Goal: Task Accomplishment & Management: Complete application form

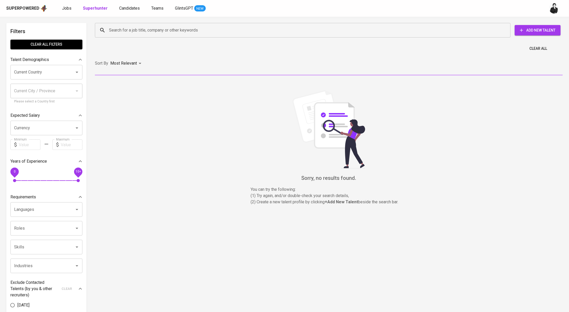
click at [145, 37] on div "Search for a job title, company or other keywords" at bounding box center [303, 30] width 416 height 15
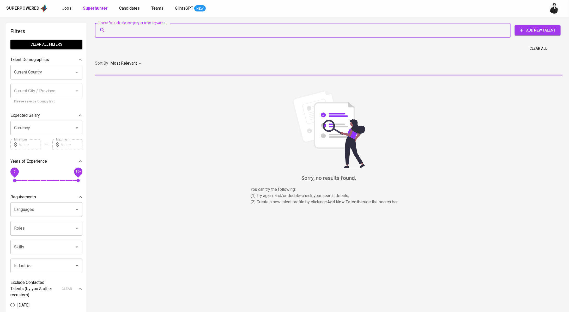
paste input "Traya Yogajati [EMAIL_ADDRESS][DOMAIN_NAME]"
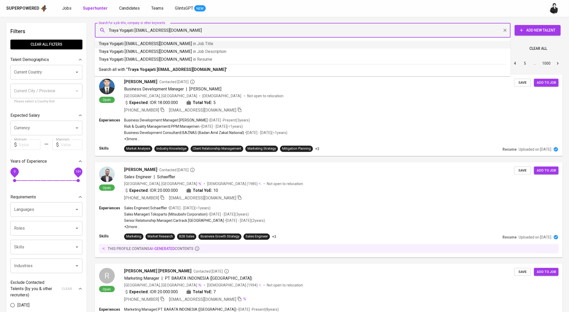
drag, startPoint x: 135, startPoint y: 29, endPoint x: 96, endPoint y: 29, distance: 39.1
click at [96, 29] on div "Traya Yogajati [EMAIL_ADDRESS][DOMAIN_NAME] Search for a job title, company or …" at bounding box center [303, 30] width 416 height 15
type input "[EMAIL_ADDRESS][DOMAIN_NAME]"
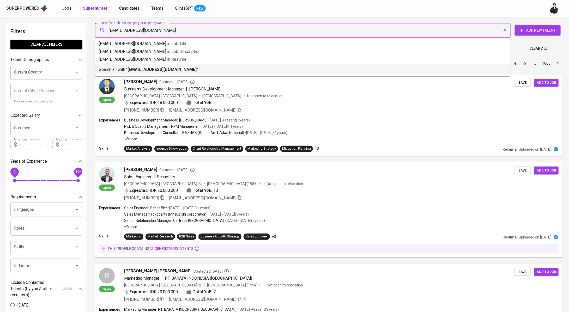
click at [132, 70] on b "[EMAIL_ADDRESS][DOMAIN_NAME]" at bounding box center [162, 69] width 69 height 5
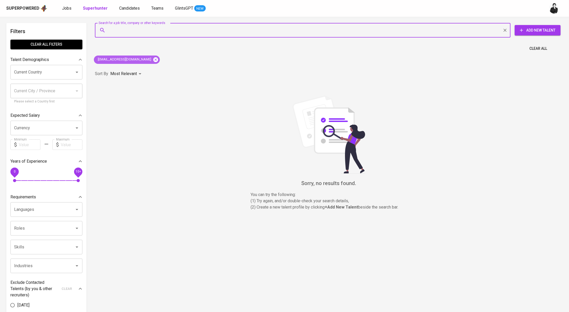
click at [153, 60] on icon at bounding box center [155, 59] width 5 height 5
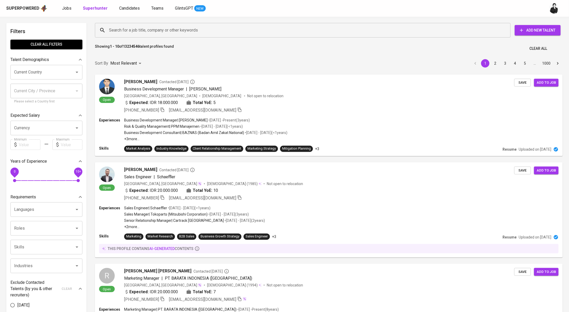
click at [145, 26] on input "Search for a job title, company or other keywords" at bounding box center [304, 30] width 393 height 10
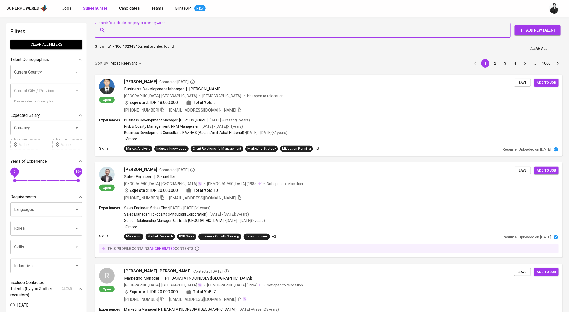
paste input "Traya Yogajati [EMAIL_ADDRESS][DOMAIN_NAME]"
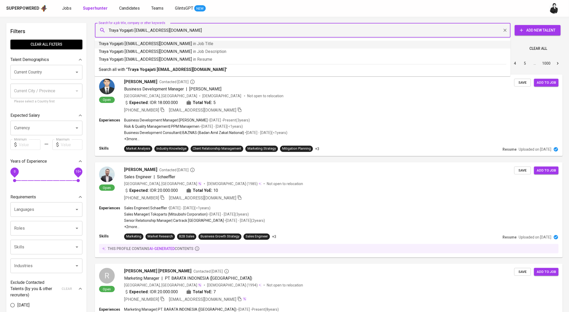
drag, startPoint x: 136, startPoint y: 29, endPoint x: 92, endPoint y: 26, distance: 44.0
click at [92, 26] on div "Search for a job title, company or other keywords Traya Yogajati [EMAIL_ADDRESS…" at bounding box center [328, 30] width 474 height 23
type input "[EMAIL_ADDRESS][DOMAIN_NAME]"
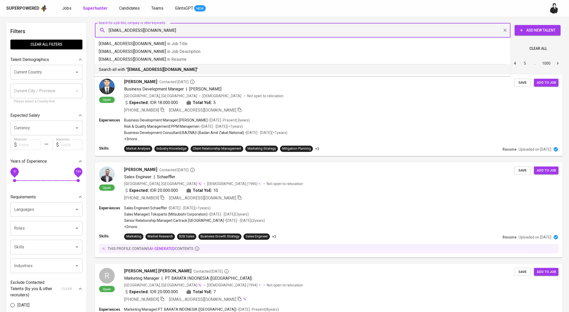
click at [164, 69] on b "[EMAIL_ADDRESS][DOMAIN_NAME]" at bounding box center [162, 69] width 69 height 5
click at [164, 69] on div "Sort By Most Relevant MOST_RELEVANT 1 2 3 4 5 … 1000" at bounding box center [329, 64] width 474 height 16
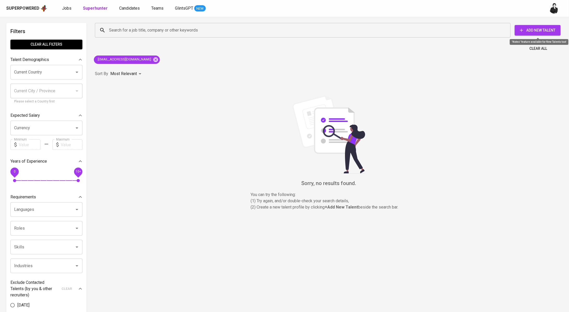
click at [523, 34] on button "Add New Talent" at bounding box center [538, 30] width 46 height 10
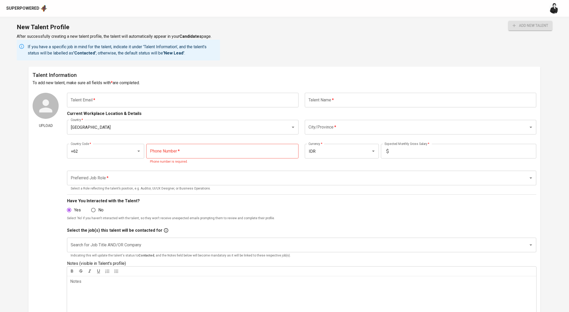
click at [165, 99] on input "text" at bounding box center [183, 100] width 232 height 15
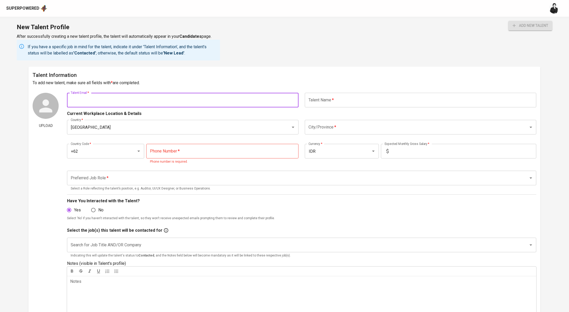
click at [165, 99] on input "text" at bounding box center [183, 100] width 232 height 15
paste input "[PERSON_NAME] <[EMAIL_ADDRESS][DOMAIN_NAME]>"
drag, startPoint x: 72, startPoint y: 99, endPoint x: 63, endPoint y: 98, distance: 8.7
click at [63, 98] on div "Upload Talent Email   * [PERSON_NAME] <[EMAIL_ADDRESS][DOMAIN_NAME]> Talent Ema…" at bounding box center [285, 205] width 504 height 225
drag, startPoint x: 98, startPoint y: 99, endPoint x: 55, endPoint y: 99, distance: 43.6
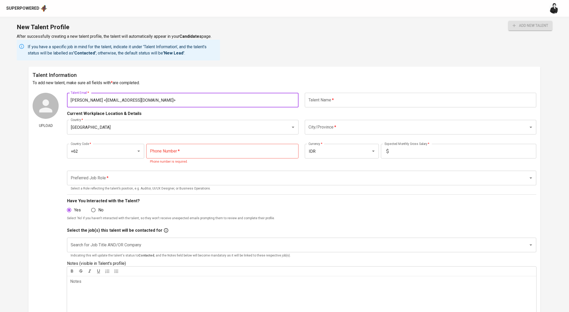
click at [55, 99] on div "Upload Talent Email   * [PERSON_NAME] <[EMAIL_ADDRESS][DOMAIN_NAME]> Talent Ema…" at bounding box center [285, 205] width 504 height 225
click at [123, 101] on input "[EMAIL_ADDRESS][DOMAIN_NAME]>" at bounding box center [183, 100] width 232 height 15
type input "[EMAIL_ADDRESS][DOMAIN_NAME]"
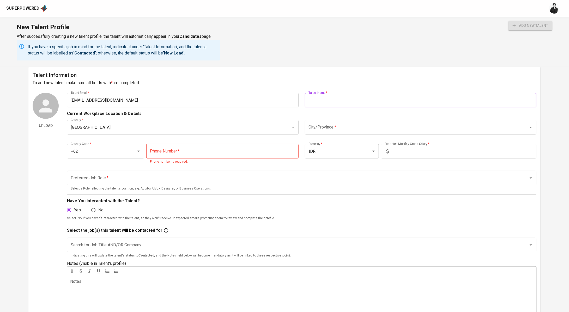
click at [388, 100] on input "text" at bounding box center [421, 100] width 232 height 15
paste input "Stepanus"
type input "Stepanus"
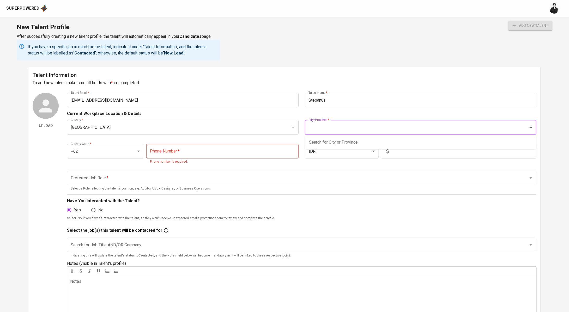
click at [334, 122] on input "City/Province   *" at bounding box center [413, 127] width 212 height 10
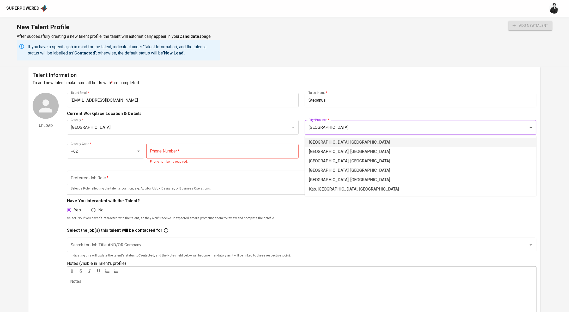
click at [357, 144] on li "[GEOGRAPHIC_DATA], [GEOGRAPHIC_DATA]" at bounding box center [421, 142] width 232 height 9
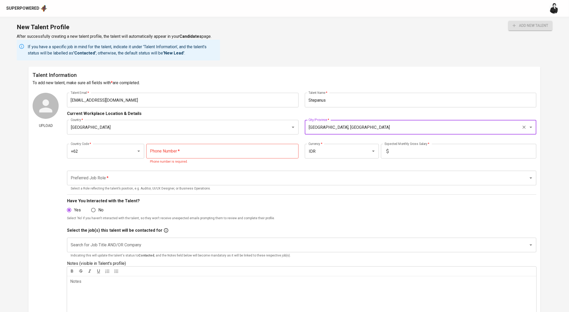
type input "[GEOGRAPHIC_DATA], [GEOGRAPHIC_DATA]"
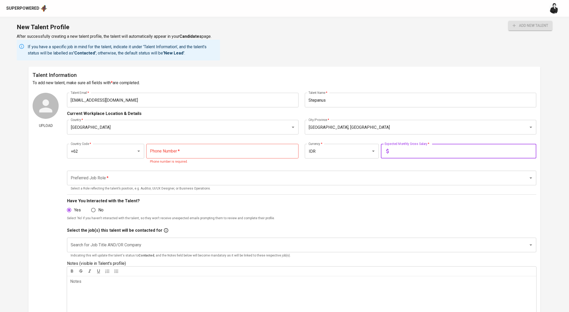
drag, startPoint x: 413, startPoint y: 154, endPoint x: 343, endPoint y: 31, distance: 141.2
click at [413, 153] on input "text" at bounding box center [464, 151] width 146 height 15
type input "19.000.000"
click at [187, 151] on input "tel" at bounding box center [222, 151] width 152 height 15
paste input "tel"
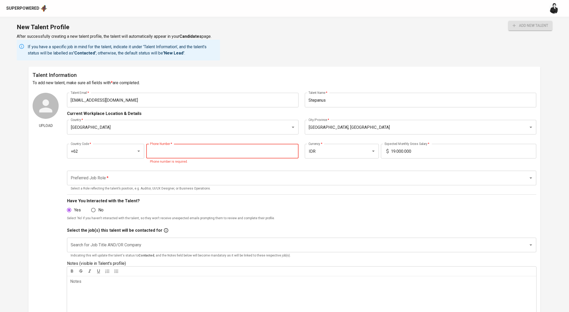
click at [222, 153] on input "tel" at bounding box center [222, 151] width 152 height 15
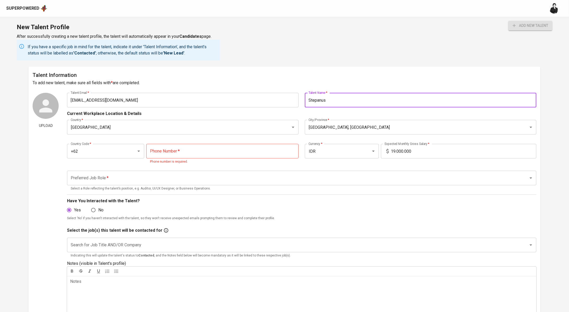
drag, startPoint x: 345, startPoint y: 103, endPoint x: 296, endPoint y: 98, distance: 48.8
click at [296, 98] on div "Talent Email   * [EMAIL_ADDRESS][DOMAIN_NAME] Talent Email * Talent Name   * [P…" at bounding box center [302, 100] width 470 height 15
paste input "Stepanus Traya Yogajati"
type input "Stepanus Traya Yogajati"
click at [214, 147] on input "tel" at bounding box center [222, 151] width 152 height 15
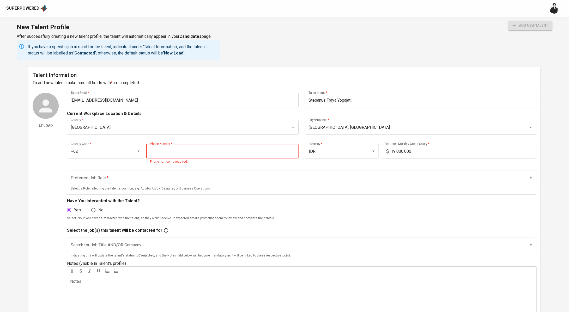
paste input "[PHONE_NUMBER]"
type input "[PHONE_NUMBER]"
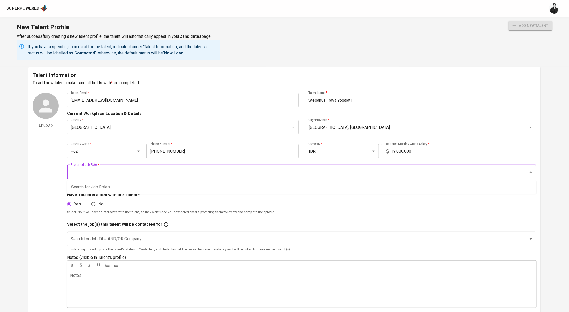
click at [188, 182] on body "Superpowered New Talent Profile After successfully creating a new talent profil…" at bounding box center [284, 280] width 569 height 561
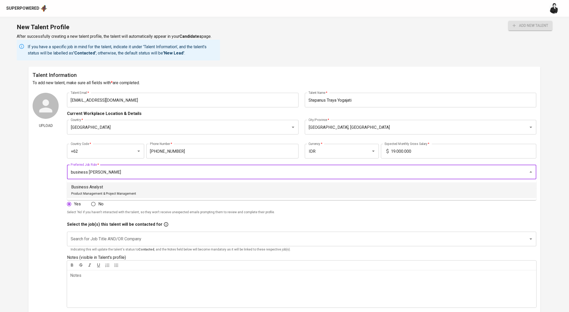
click at [156, 185] on li "Business Analyst Product Management & Project Management" at bounding box center [302, 191] width 470 height 16
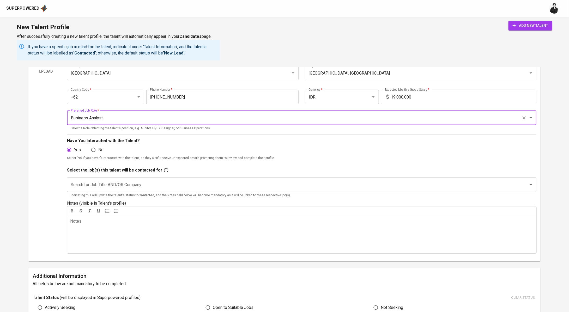
scroll to position [55, 0]
type input "Business Analyst"
click at [104, 184] on input "Search for Job Title AND/OR Company" at bounding box center [294, 184] width 450 height 10
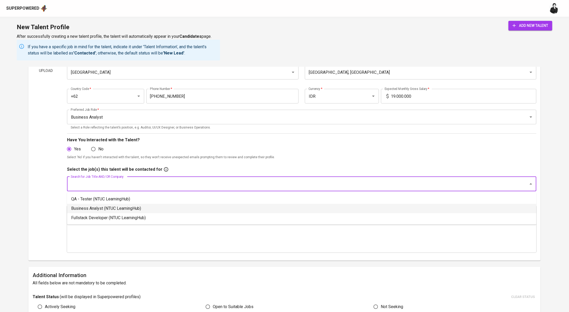
click at [140, 204] on li "Business Analyst (NTUC LearningHub)" at bounding box center [302, 208] width 470 height 9
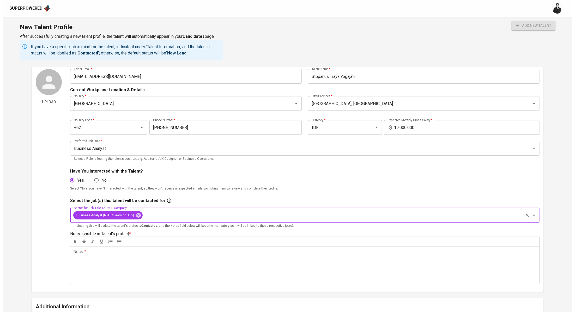
scroll to position [30, 0]
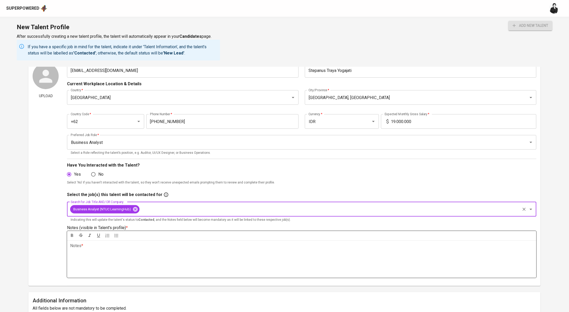
click at [101, 250] on div "Notes * ﻿" at bounding box center [302, 260] width 470 height 38
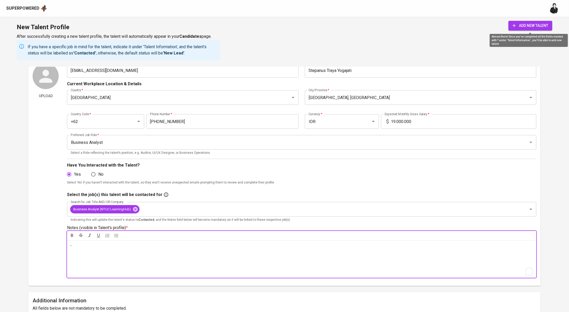
click at [548, 26] on span "add new talent" at bounding box center [530, 25] width 35 height 7
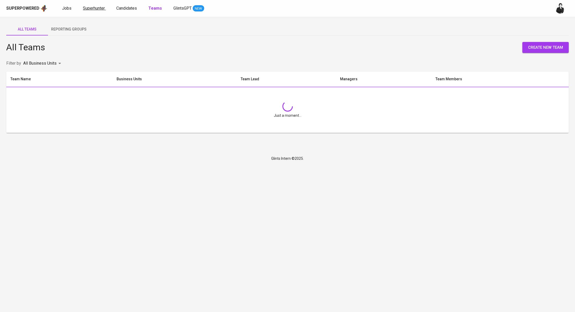
click at [87, 7] on span "Superhunter" at bounding box center [94, 8] width 22 height 5
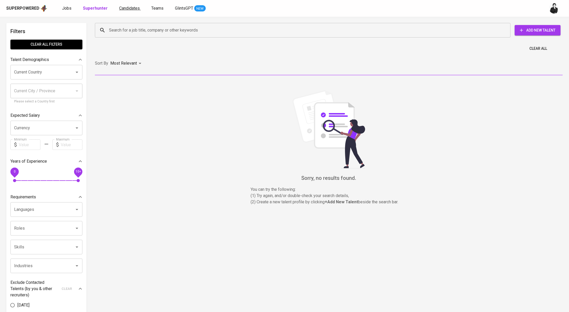
click at [131, 7] on span "Candidates" at bounding box center [129, 8] width 21 height 5
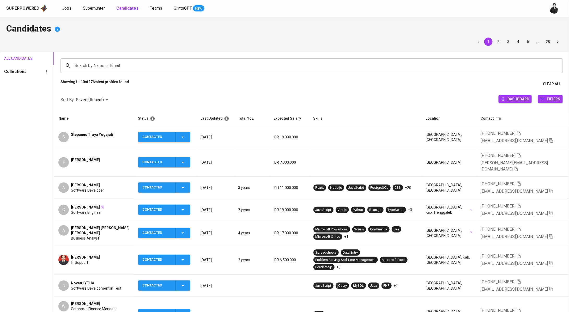
click at [103, 134] on span "Stepanus Traya Yogajati" at bounding box center [92, 134] width 42 height 5
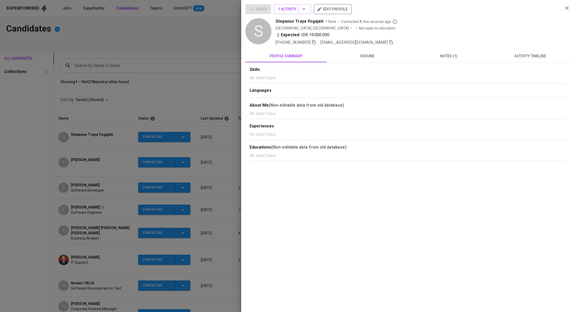
click at [389, 42] on icon "button" at bounding box center [391, 42] width 5 height 5
click at [145, 70] on div at bounding box center [287, 156] width 575 height 312
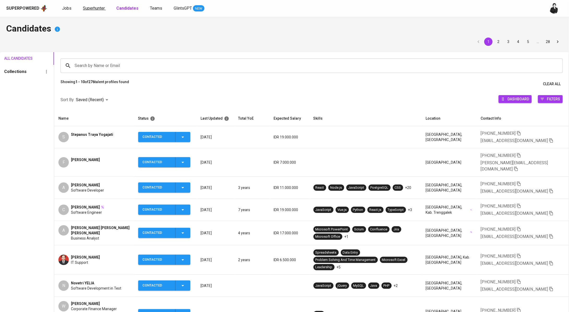
click at [86, 7] on span "Superhunter" at bounding box center [94, 8] width 22 height 5
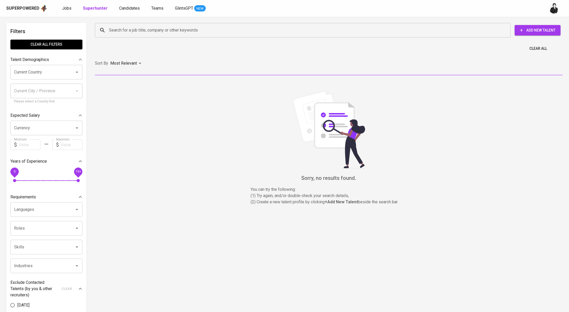
click at [180, 25] on div "Search for a job title, company or other keywords" at bounding box center [303, 30] width 416 height 15
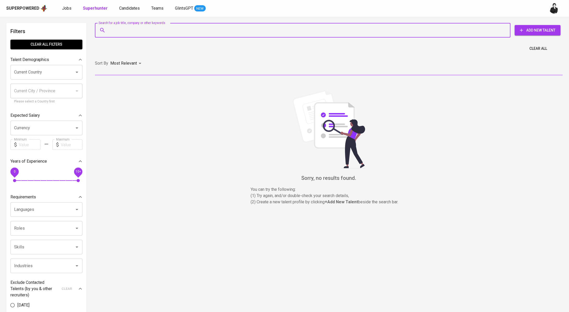
paste input "[EMAIL_ADDRESS][DOMAIN_NAME]"
type input "[EMAIL_ADDRESS][DOMAIN_NAME]"
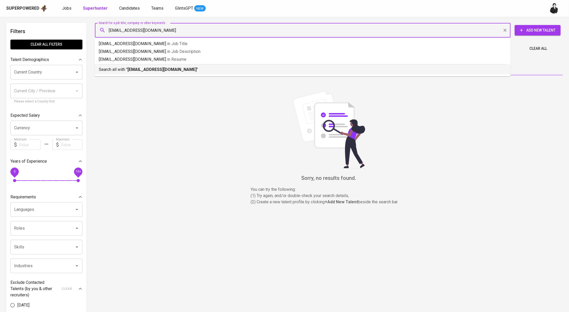
click at [358, 73] on li "Search all with " trayayogajati@gmail.com "" at bounding box center [303, 69] width 416 height 10
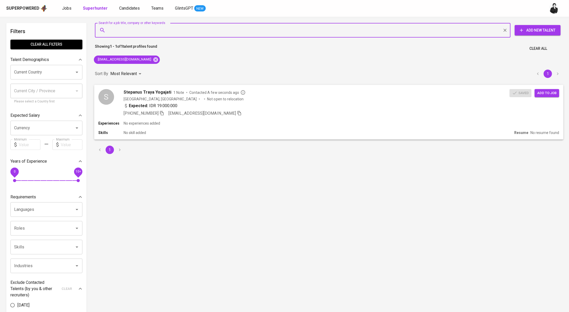
click at [552, 90] on span "Add to job" at bounding box center [547, 93] width 19 height 6
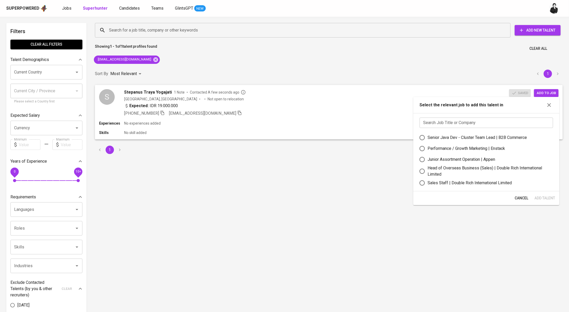
click at [473, 124] on input "text" at bounding box center [487, 123] width 134 height 10
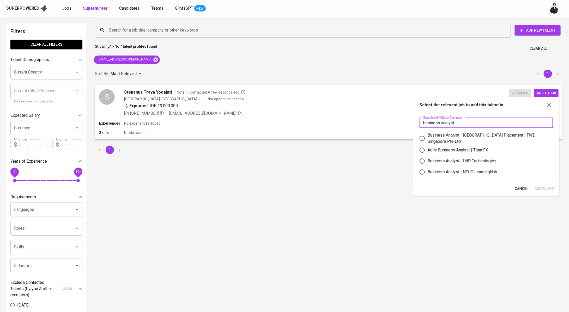
type input "business analyst"
click at [497, 170] on div "Business Analyst | NTUC LearningHub" at bounding box center [463, 172] width 70 height 6
click at [428, 170] on input "Business Analyst | NTUC LearningHub" at bounding box center [422, 172] width 11 height 11
radio input "true"
click at [552, 188] on span "Add Talent" at bounding box center [545, 189] width 21 height 7
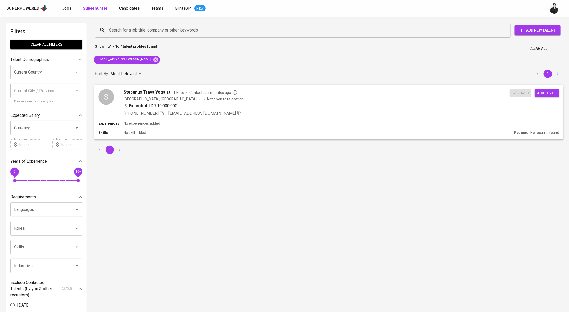
click at [557, 95] on button "Add to job" at bounding box center [547, 93] width 25 height 8
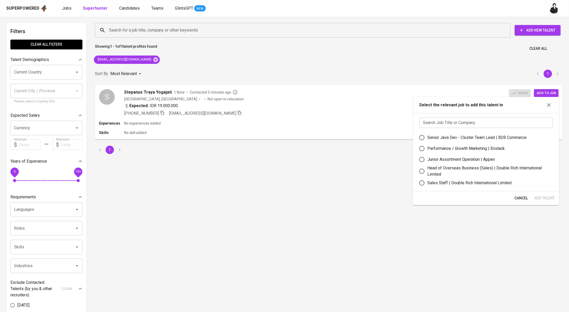
click at [341, 79] on div "Sort By Most Relevant MOST_RELEVANT 1" at bounding box center [329, 74] width 474 height 16
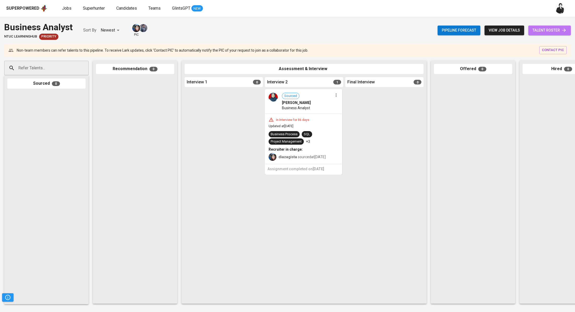
click at [550, 27] on span "talent roster" at bounding box center [550, 30] width 34 height 7
